Goal: Transaction & Acquisition: Book appointment/travel/reservation

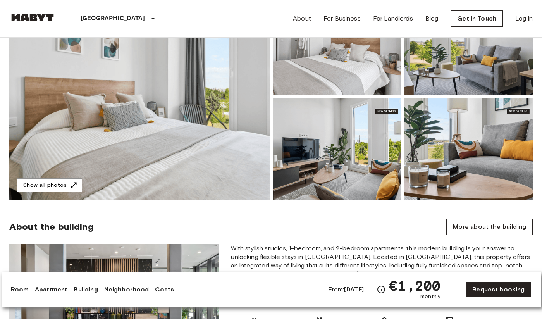
scroll to position [53, 0]
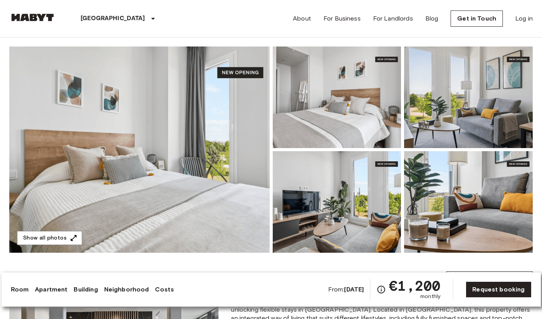
click at [210, 151] on img at bounding box center [139, 149] width 260 height 206
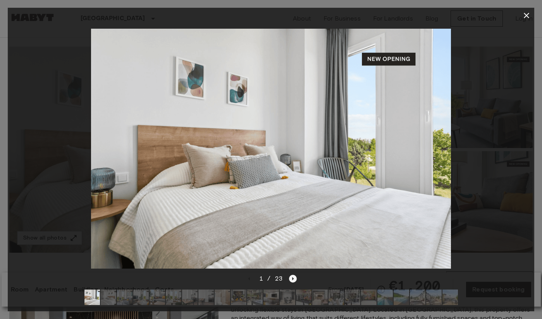
click at [294, 278] on icon "Next image" at bounding box center [293, 279] width 8 height 8
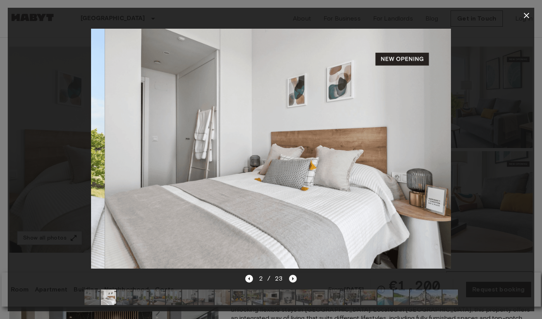
click at [294, 278] on icon "Next image" at bounding box center [293, 279] width 8 height 8
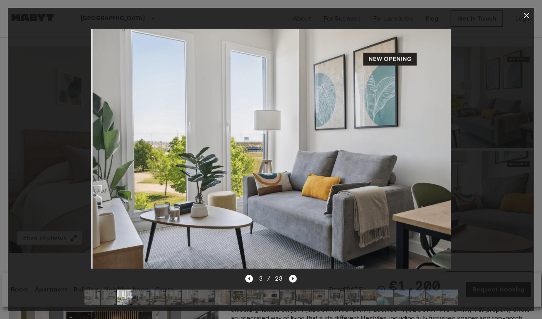
click at [294, 278] on icon "Next image" at bounding box center [293, 279] width 8 height 8
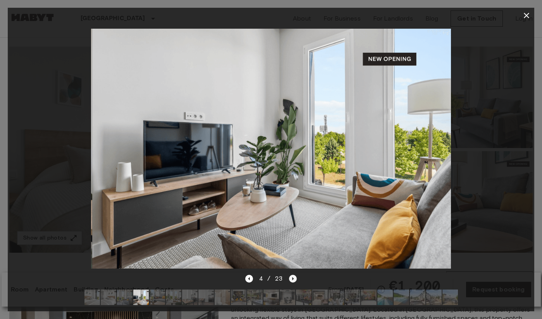
click at [294, 278] on icon "Next image" at bounding box center [293, 279] width 8 height 8
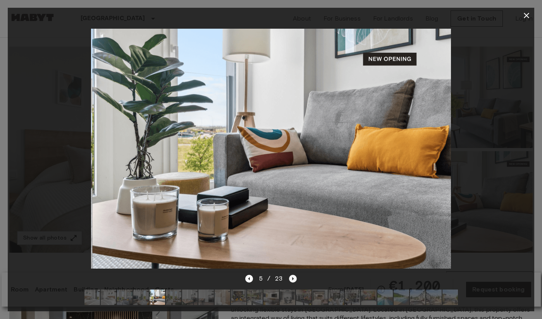
click at [294, 278] on icon "Next image" at bounding box center [293, 279] width 8 height 8
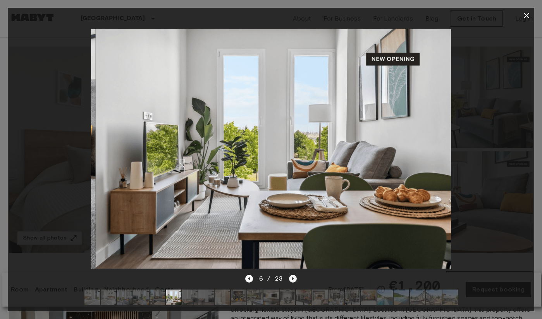
click at [294, 278] on icon "Next image" at bounding box center [293, 279] width 8 height 8
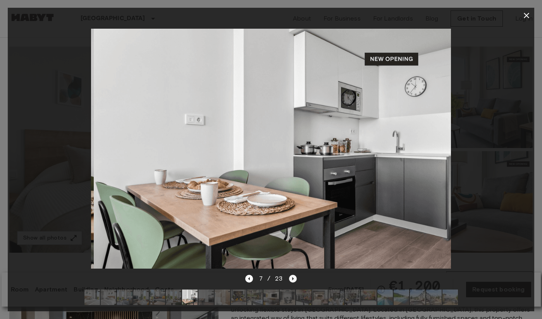
click at [294, 278] on icon "Next image" at bounding box center [293, 279] width 8 height 8
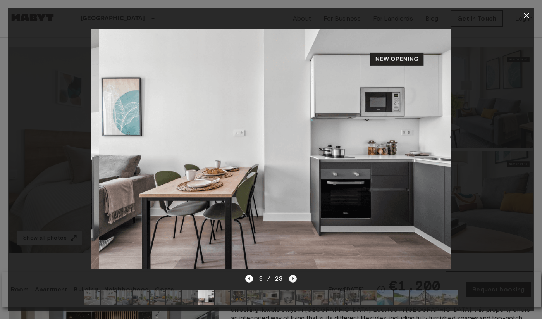
click at [294, 278] on icon "Next image" at bounding box center [293, 279] width 8 height 8
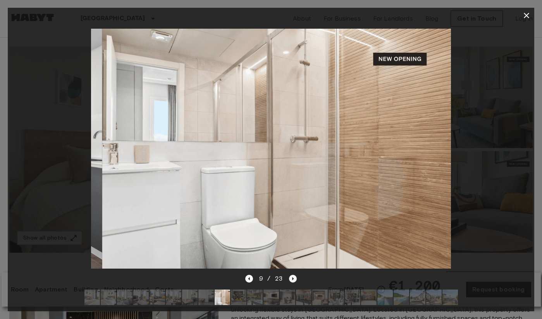
click at [294, 278] on icon "Next image" at bounding box center [293, 279] width 8 height 8
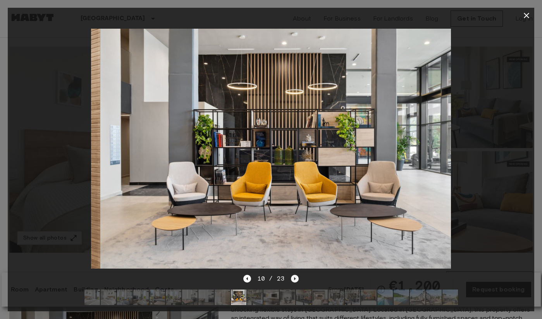
click at [294, 278] on icon "Next image" at bounding box center [295, 278] width 2 height 3
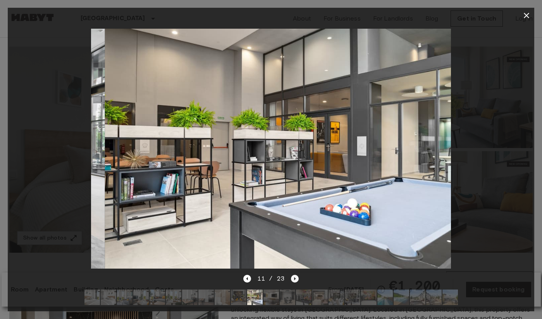
click at [294, 278] on icon "Next image" at bounding box center [295, 278] width 2 height 3
